Goal: Information Seeking & Learning: Learn about a topic

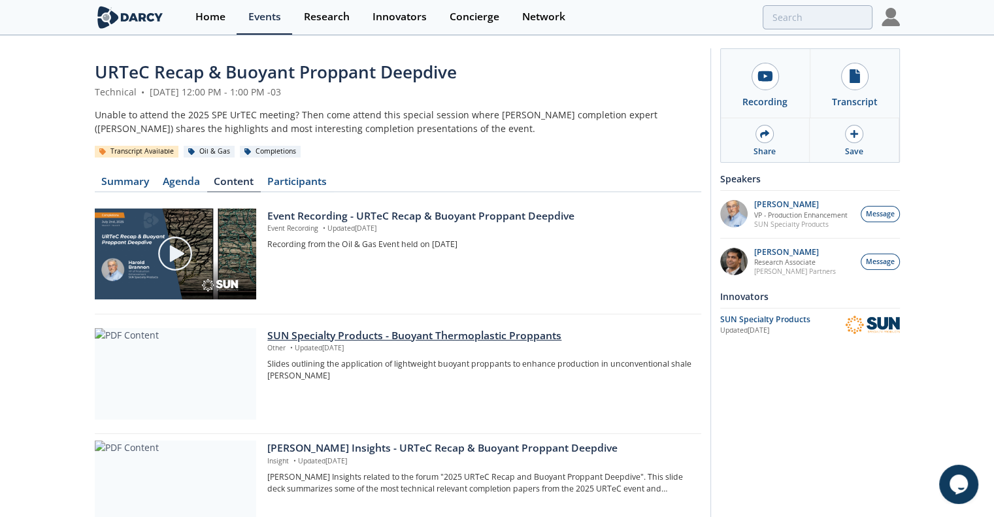
click at [199, 363] on div at bounding box center [175, 373] width 161 height 91
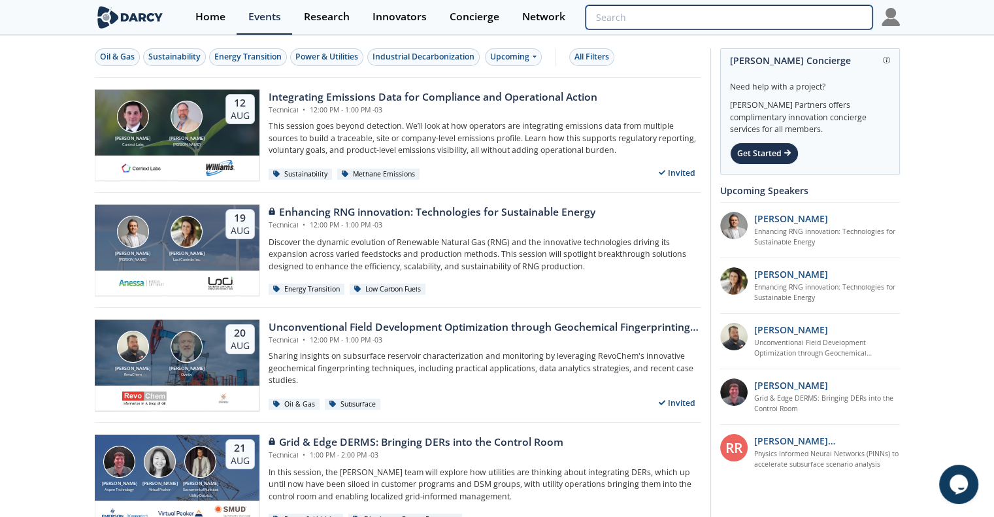
click at [822, 22] on input "search" at bounding box center [728, 17] width 286 height 24
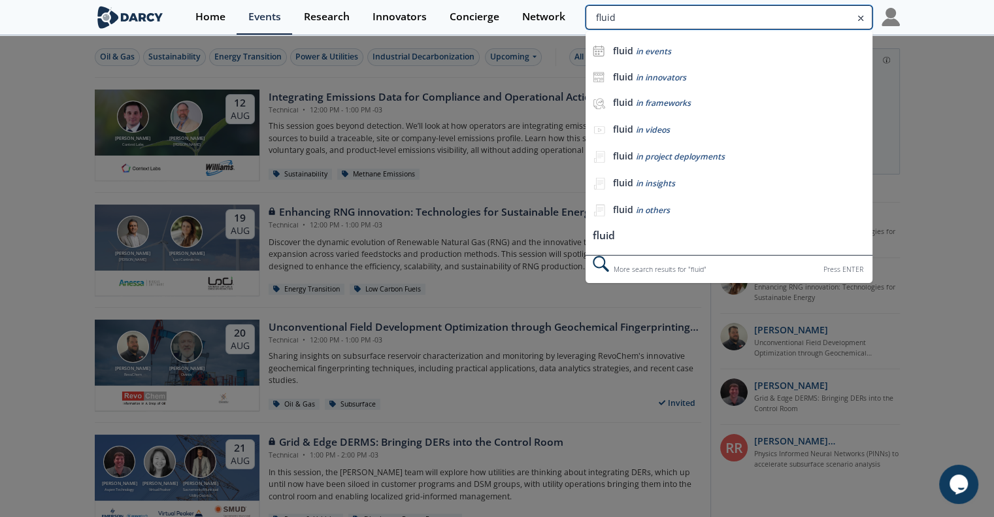
type input "fluid"
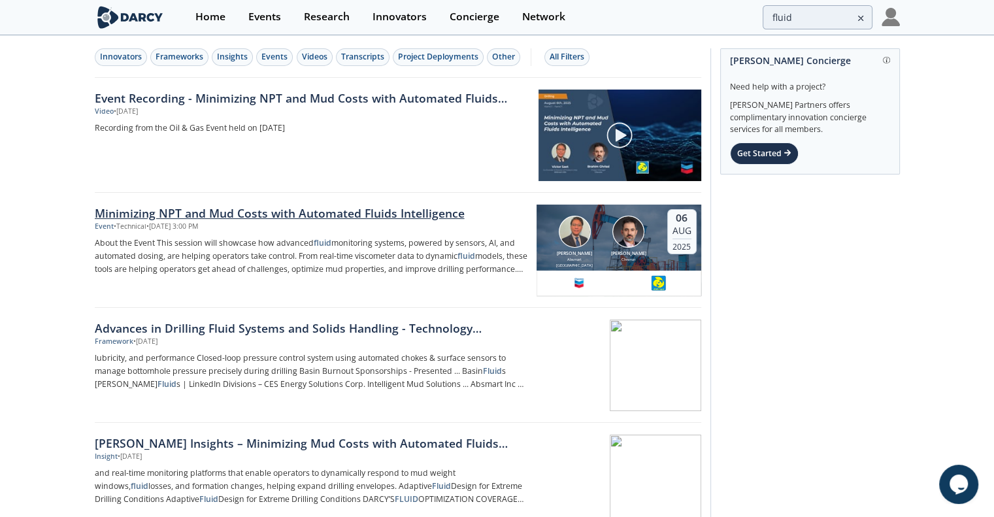
click at [197, 206] on div "Minimizing NPT and Mud Costs with Automated Fluids Intelligence" at bounding box center [311, 212] width 432 height 17
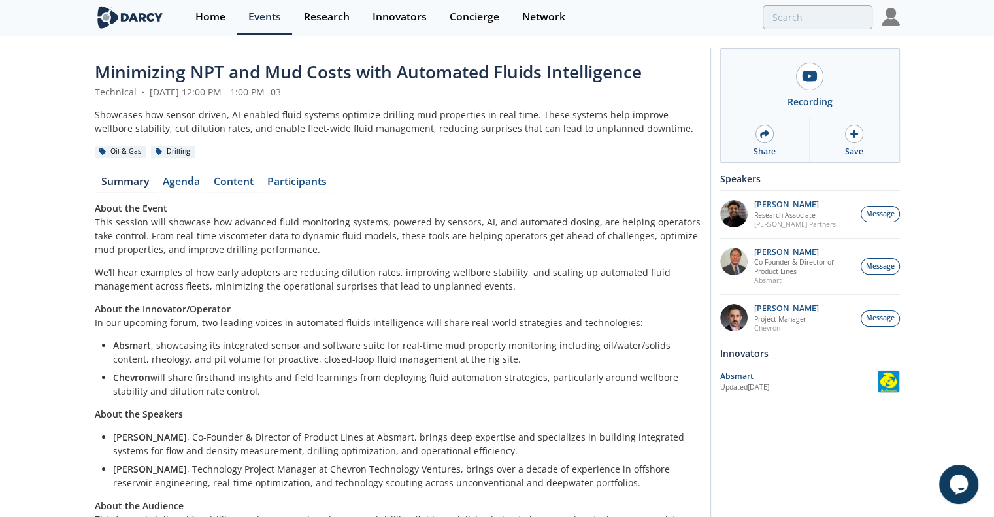
click at [221, 181] on link "Content" at bounding box center [234, 184] width 54 height 16
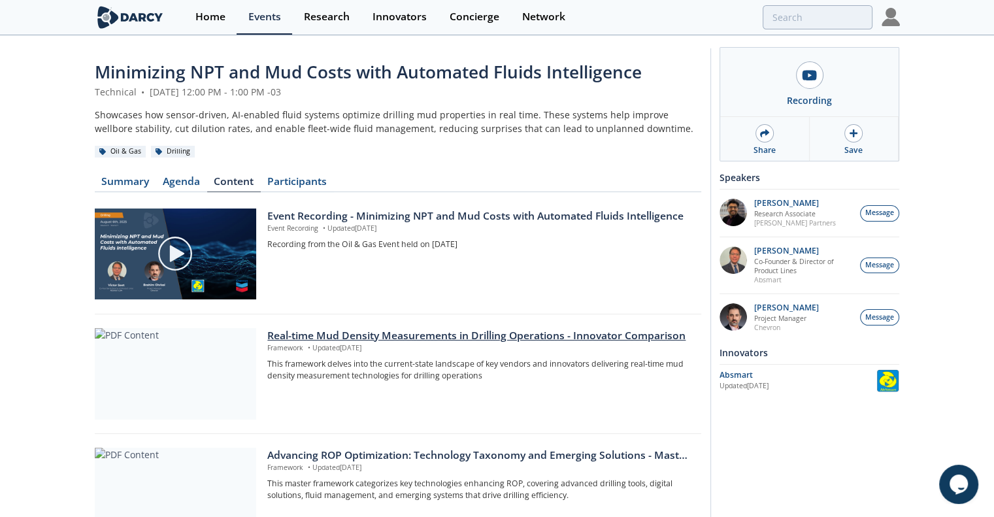
scroll to position [65, 0]
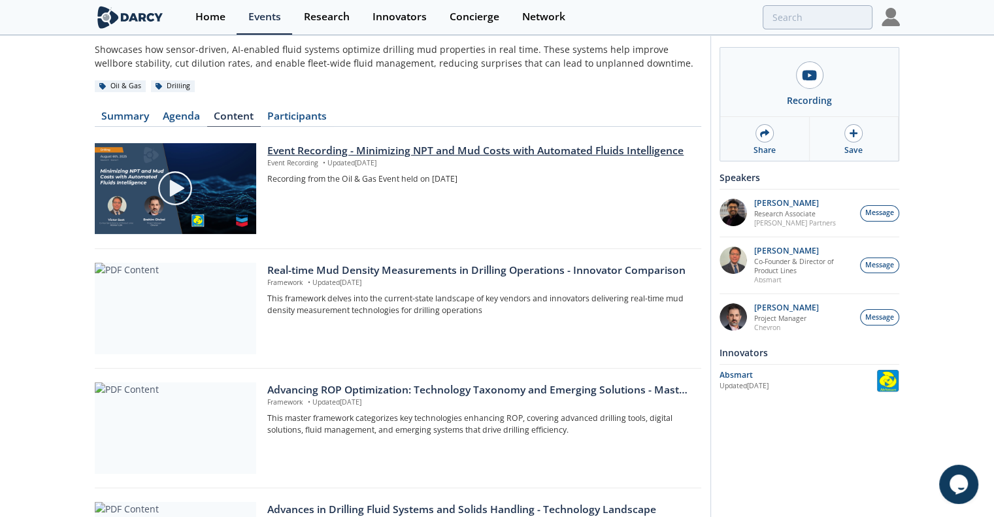
click at [169, 191] on img at bounding box center [175, 188] width 37 height 37
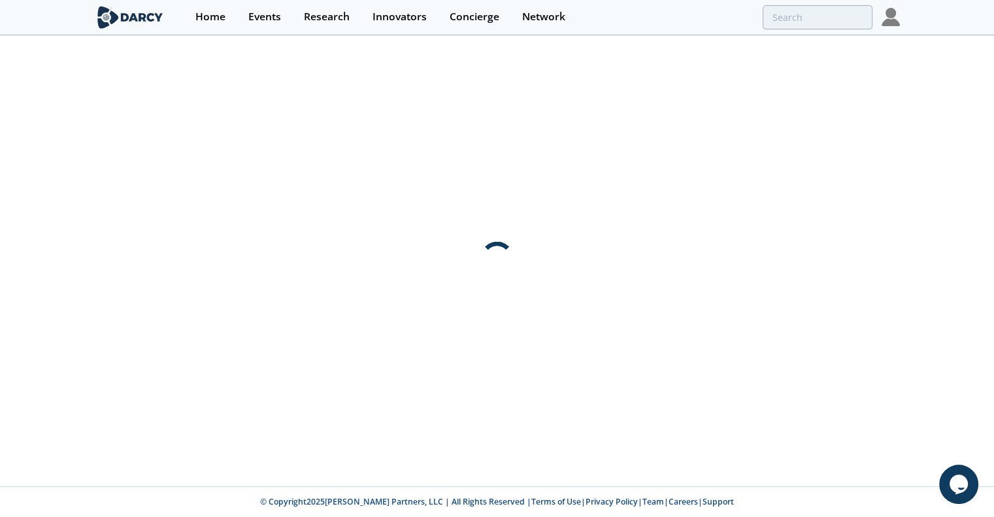
scroll to position [0, 0]
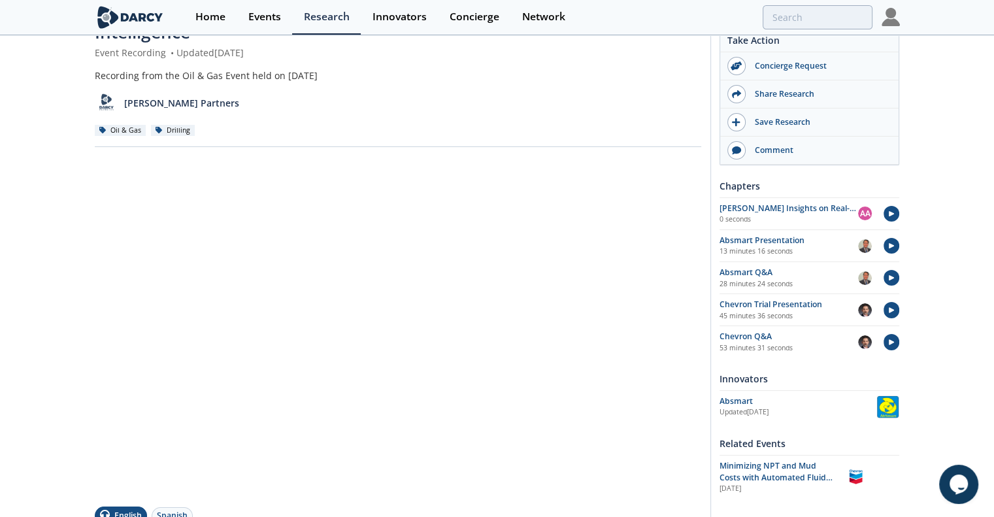
scroll to position [131, 0]
